Goal: Task Accomplishment & Management: Use online tool/utility

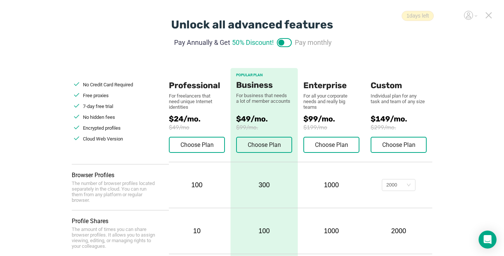
click at [490, 15] on icon at bounding box center [488, 15] width 7 height 7
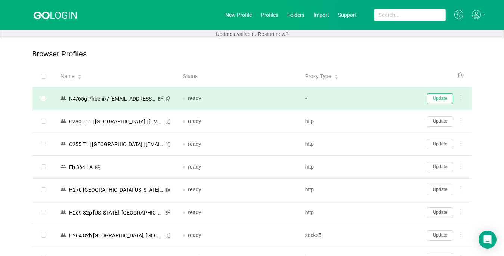
click at [434, 98] on button "Update" at bounding box center [440, 98] width 26 height 10
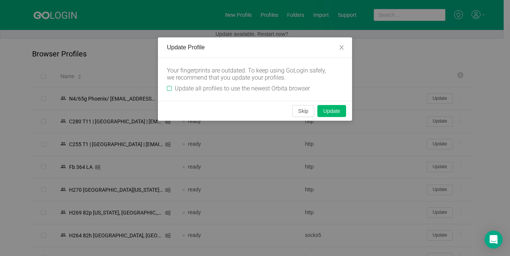
click at [172, 86] on span "Update all profiles to use the newest Orbita browser" at bounding box center [242, 88] width 141 height 7
click at [172, 86] on input "Update all profiles to use the newest Orbita browser" at bounding box center [169, 88] width 5 height 5
checkbox input "true"
click at [300, 112] on button "Skip" at bounding box center [303, 111] width 22 height 12
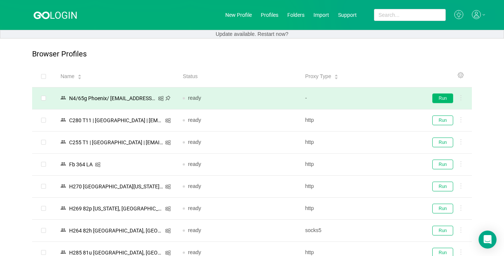
click at [440, 97] on button "Run" at bounding box center [442, 98] width 21 height 10
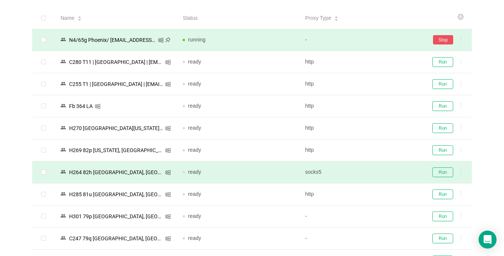
scroll to position [75, 0]
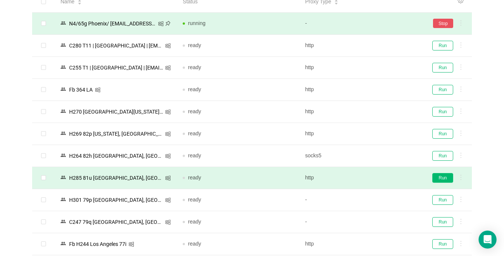
click at [443, 177] on button "Run" at bounding box center [442, 178] width 21 height 10
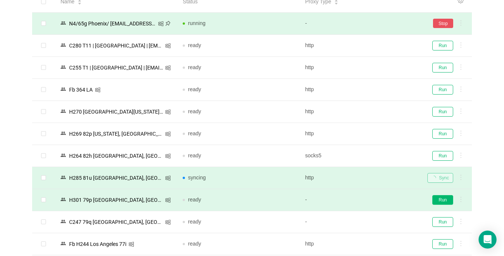
click at [436, 200] on button "Run" at bounding box center [442, 200] width 21 height 10
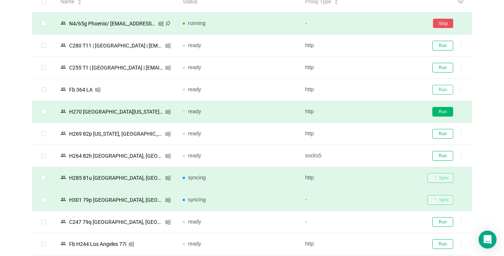
drag, startPoint x: 435, startPoint y: 92, endPoint x: 438, endPoint y: 114, distance: 23.0
click at [435, 92] on button "Run" at bounding box center [442, 90] width 21 height 10
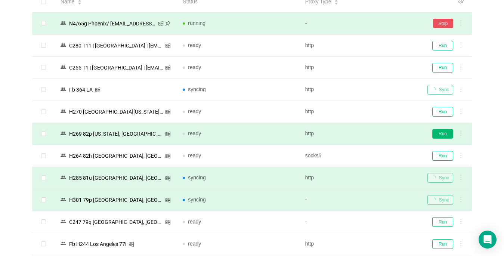
click at [438, 134] on button "Run" at bounding box center [442, 134] width 21 height 10
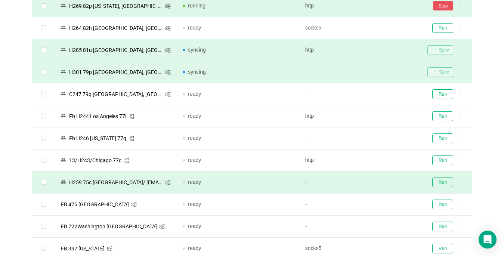
scroll to position [224, 0]
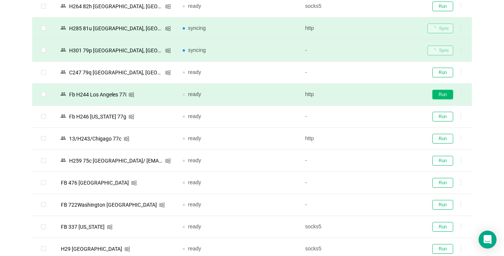
click at [438, 93] on button "Run" at bounding box center [442, 95] width 21 height 10
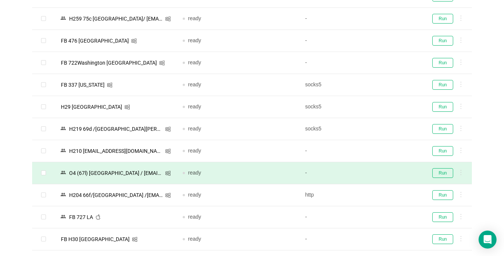
scroll to position [373, 0]
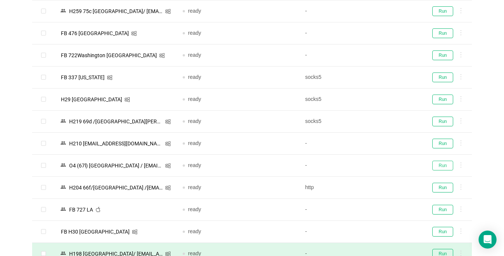
click at [445, 161] on button "Run" at bounding box center [442, 166] width 21 height 10
click at [446, 186] on button "Run" at bounding box center [442, 188] width 21 height 10
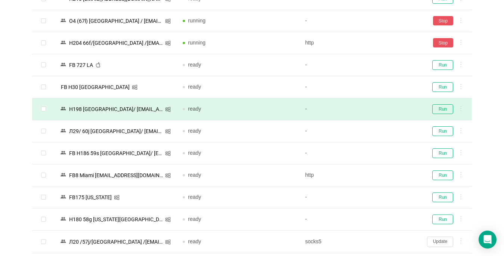
scroll to position [523, 0]
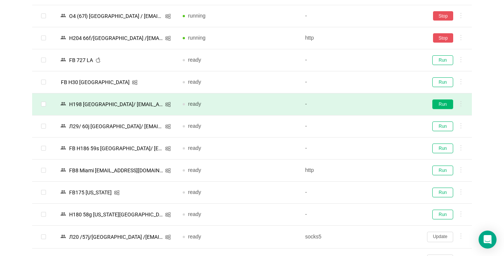
click at [440, 105] on button "Run" at bounding box center [442, 104] width 21 height 10
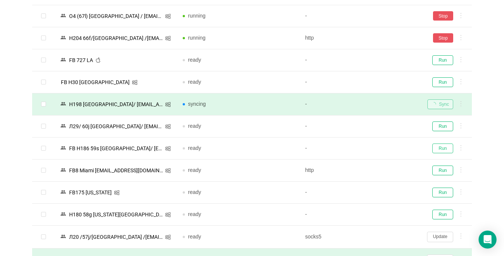
click at [438, 147] on button "Run" at bounding box center [442, 148] width 21 height 10
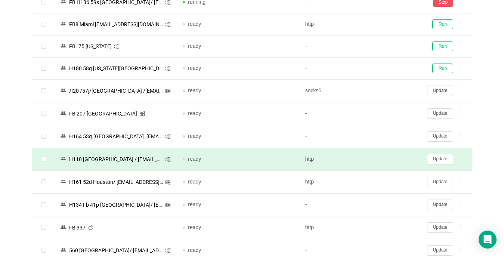
scroll to position [672, 0]
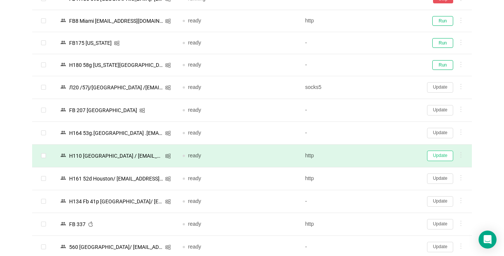
click at [441, 156] on button "Update" at bounding box center [440, 156] width 26 height 10
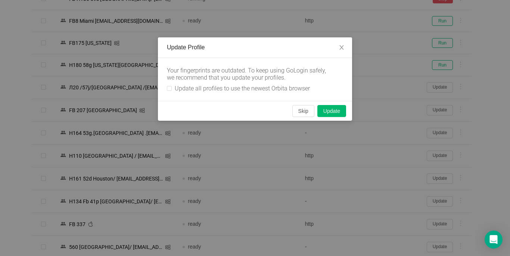
click at [442, 176] on div "Update Profile Your fingerprints are outdated. To keep using GoLogin safely, we…" at bounding box center [255, 128] width 510 height 256
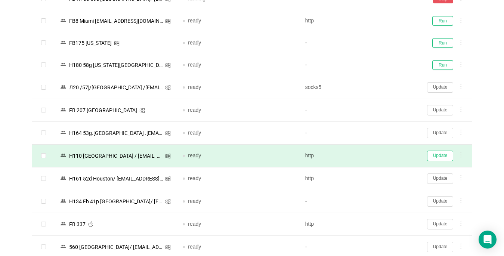
click at [437, 154] on button "Update" at bounding box center [440, 156] width 26 height 10
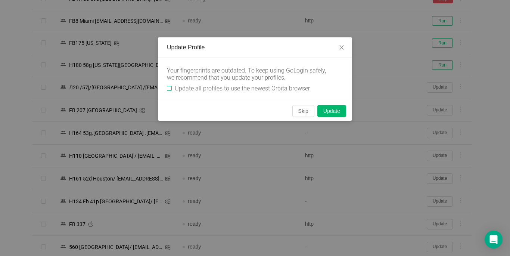
click at [168, 90] on input "Update all profiles to use the newest Orbita browser" at bounding box center [169, 88] width 5 height 5
checkbox input "true"
click at [300, 112] on button "Skip" at bounding box center [303, 111] width 22 height 12
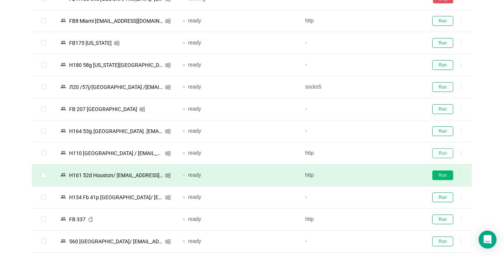
click at [435, 155] on button "Run" at bounding box center [442, 153] width 21 height 10
click at [439, 173] on button "Run" at bounding box center [442, 175] width 21 height 10
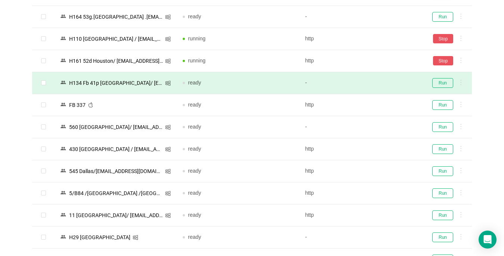
scroll to position [822, 0]
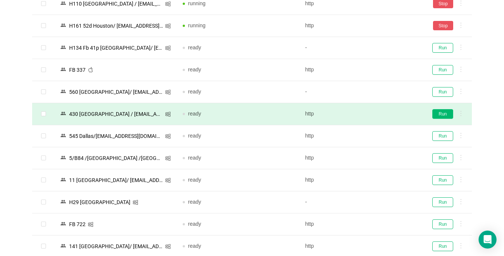
click at [436, 115] on button "Run" at bounding box center [442, 114] width 21 height 10
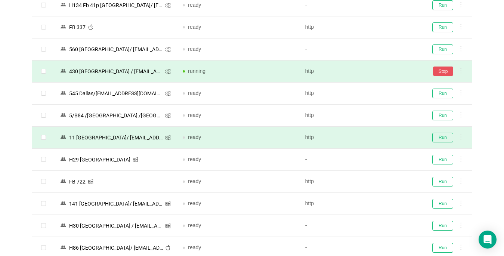
scroll to position [896, 0]
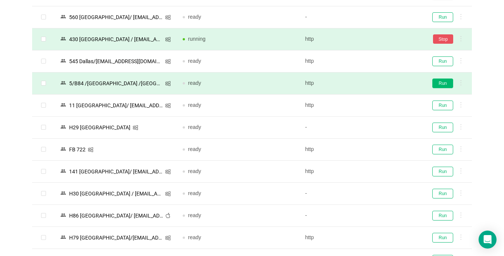
click at [444, 85] on button "Run" at bounding box center [442, 83] width 21 height 10
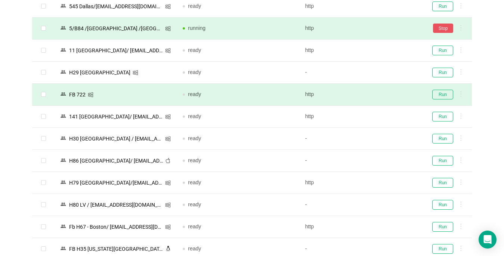
scroll to position [934, 0]
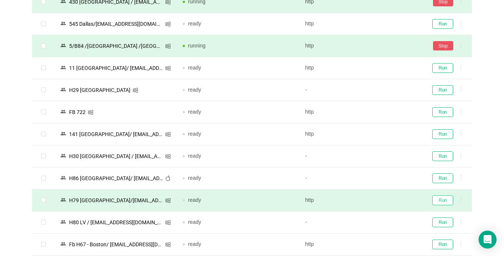
click at [440, 203] on button "Run" at bounding box center [442, 200] width 21 height 10
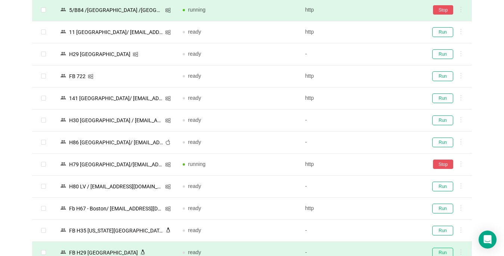
scroll to position [1046, 0]
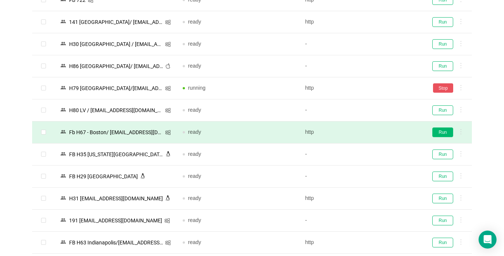
click at [445, 130] on button "Run" at bounding box center [442, 132] width 21 height 10
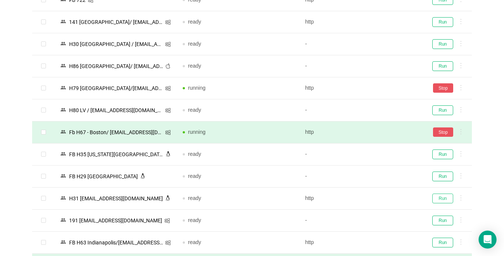
click at [441, 198] on button "Run" at bounding box center [442, 198] width 21 height 10
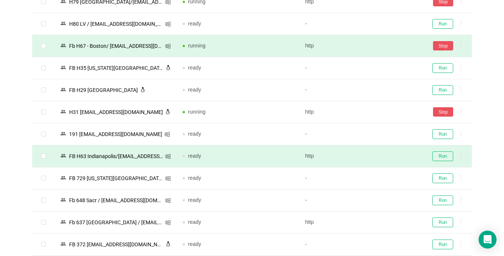
scroll to position [1158, 0]
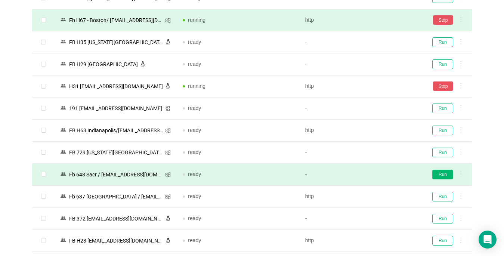
click at [446, 172] on button "Run" at bounding box center [442, 175] width 21 height 10
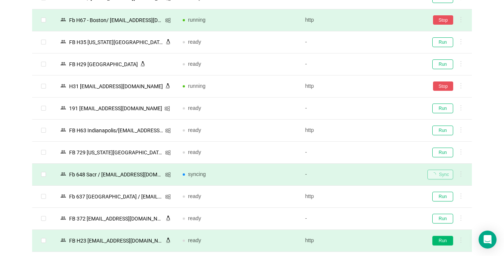
click at [444, 236] on button "Run" at bounding box center [442, 241] width 21 height 10
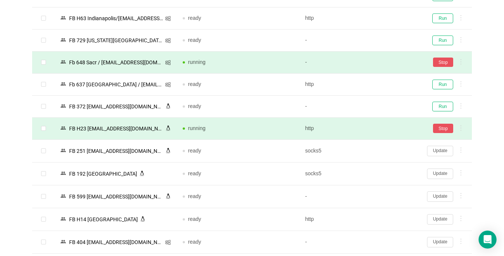
click at [439, 237] on button "Update" at bounding box center [440, 242] width 26 height 10
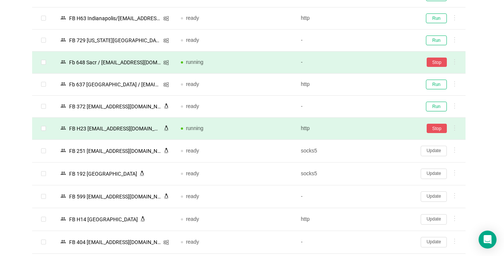
scroll to position [1345, 0]
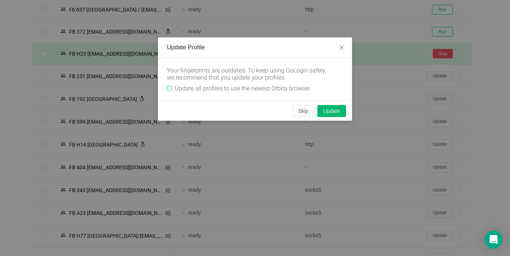
click at [170, 88] on input "Update all profiles to use the newest Orbita browser" at bounding box center [169, 88] width 5 height 5
checkbox input "true"
click at [304, 114] on button "Skip" at bounding box center [303, 111] width 22 height 12
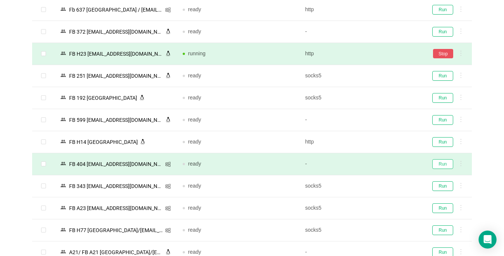
click at [437, 163] on button "Run" at bounding box center [442, 164] width 21 height 10
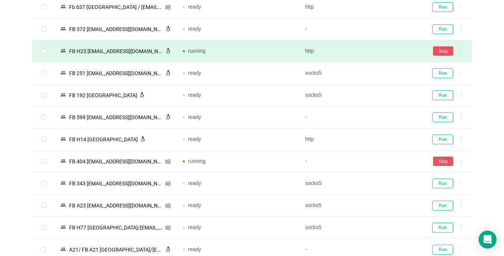
scroll to position [1457, 0]
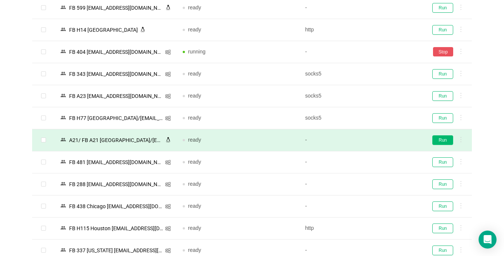
click at [444, 141] on button "Run" at bounding box center [442, 140] width 21 height 10
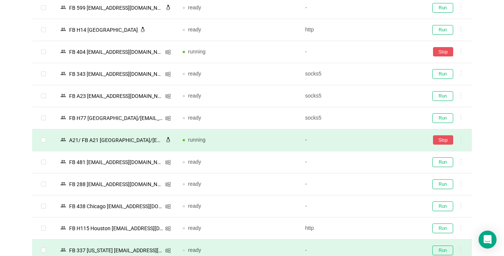
scroll to position [1531, 0]
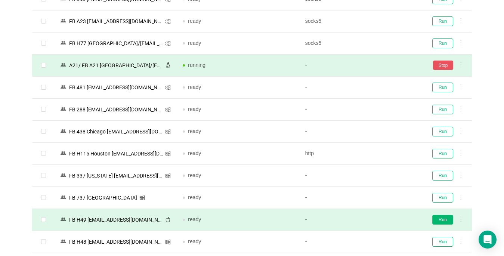
click at [442, 223] on button "Run" at bounding box center [442, 220] width 21 height 10
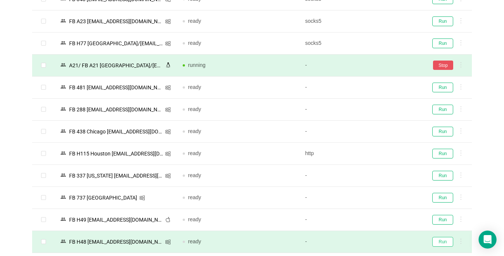
click at [441, 239] on button "Run" at bounding box center [442, 242] width 21 height 10
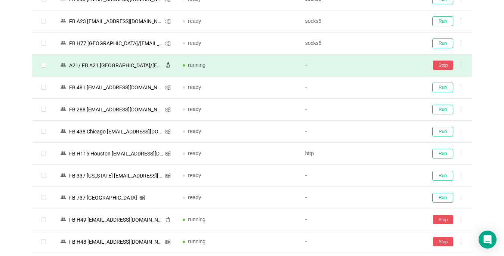
click at [441, 231] on td "Stop" at bounding box center [446, 242] width 50 height 22
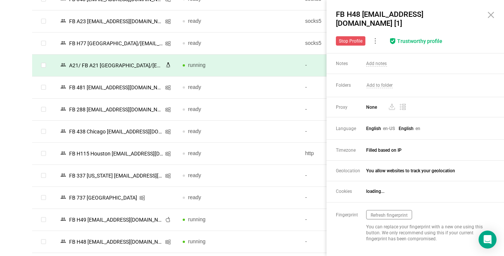
scroll to position [1671, 0]
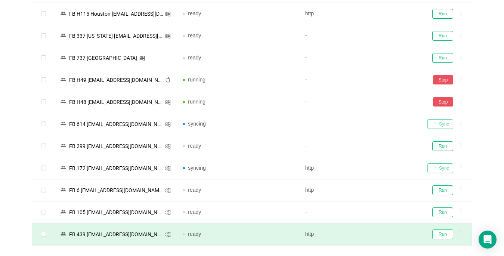
click at [441, 232] on button "Run" at bounding box center [442, 234] width 21 height 10
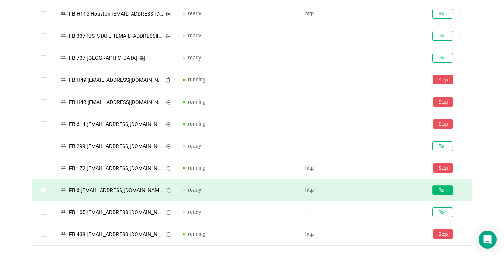
click at [447, 189] on button "Run" at bounding box center [442, 190] width 21 height 10
